Goal: Transaction & Acquisition: Purchase product/service

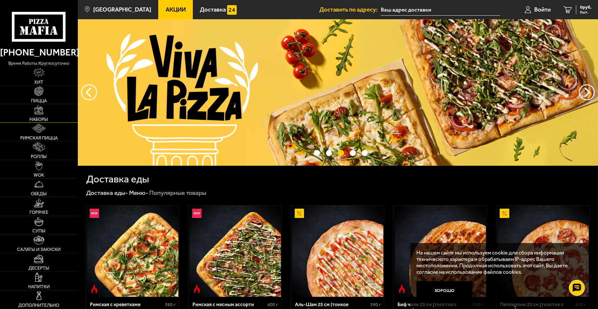
click at [40, 112] on img at bounding box center [38, 109] width 9 height 9
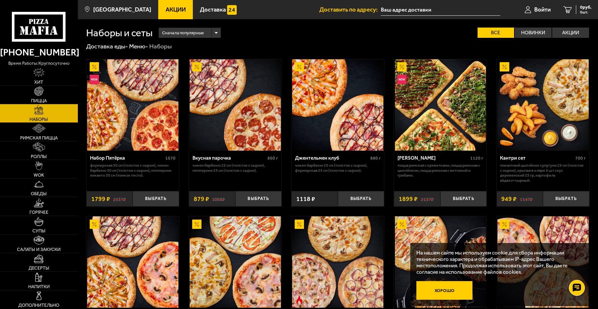
click at [449, 292] on button "Хорошо" at bounding box center [445, 290] width 56 height 19
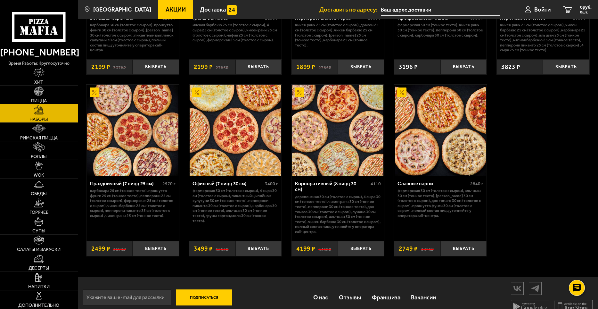
scroll to position [942, 0]
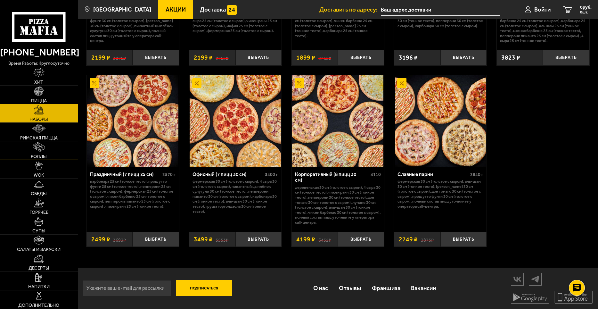
click at [39, 149] on img at bounding box center [39, 146] width 12 height 9
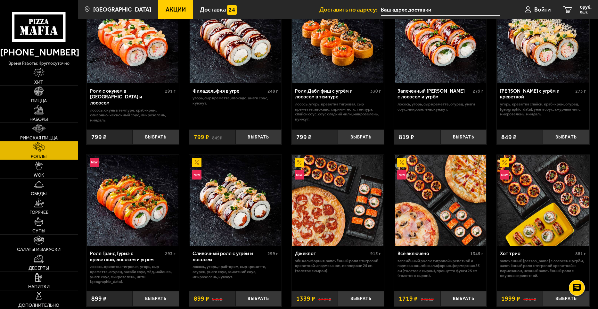
scroll to position [256, 0]
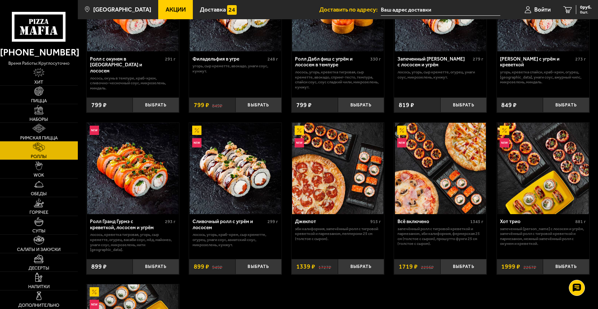
click at [323, 180] on img at bounding box center [337, 168] width 91 height 91
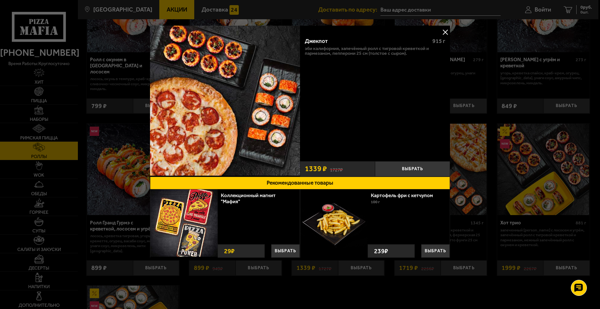
click at [445, 28] on button at bounding box center [445, 32] width 10 height 10
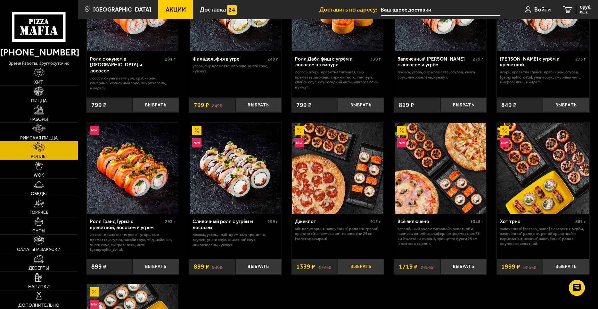
click at [360, 261] on button "Выбрать" at bounding box center [361, 266] width 46 height 15
click at [563, 8] on icon "1" at bounding box center [560, 9] width 9 height 7
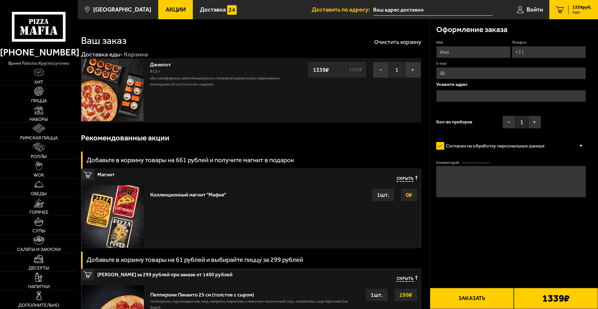
click at [110, 95] on img at bounding box center [112, 90] width 62 height 62
click at [506, 121] on button "−" at bounding box center [509, 122] width 13 height 13
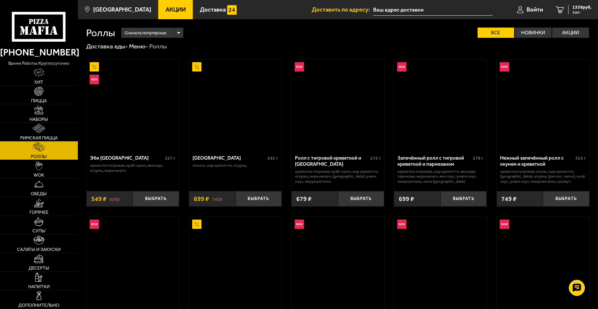
scroll to position [256, 0]
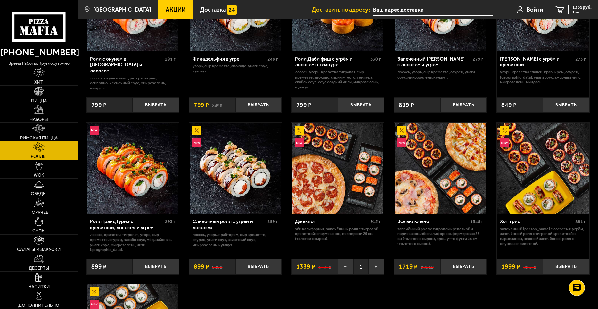
click at [310, 220] on div "Джекпот" at bounding box center [332, 222] width 74 height 6
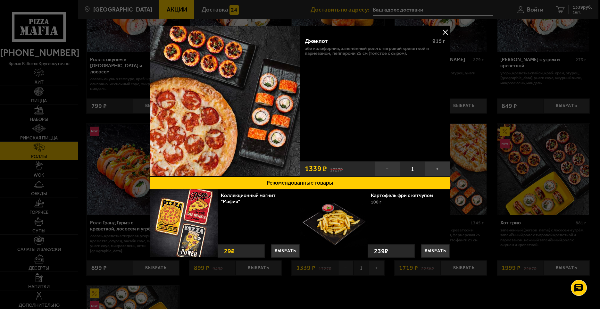
click at [447, 29] on button at bounding box center [445, 32] width 10 height 10
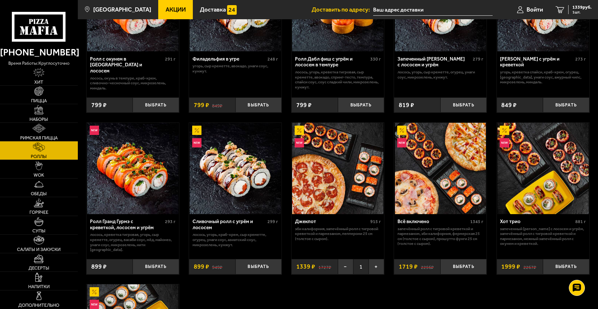
scroll to position [288, 0]
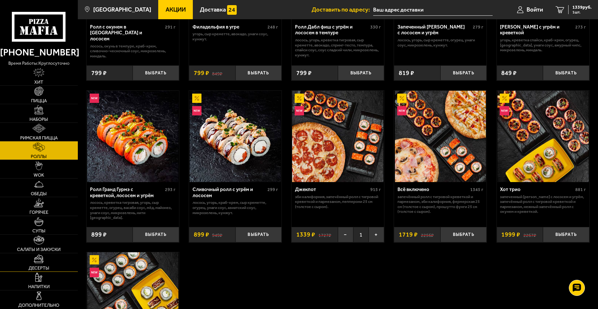
click at [42, 256] on img at bounding box center [39, 258] width 10 height 9
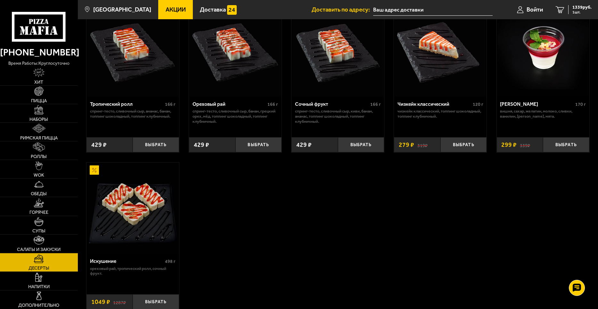
scroll to position [179, 0]
